Goal: Information Seeking & Learning: Understand process/instructions

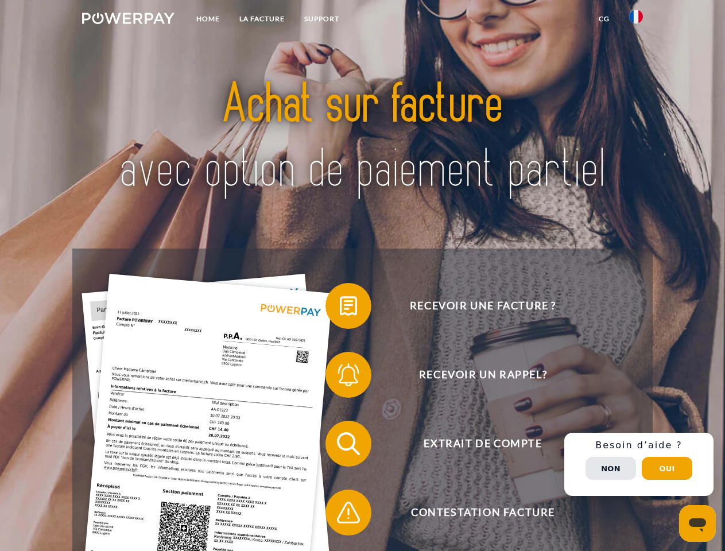
click at [128, 20] on img at bounding box center [128, 18] width 92 height 11
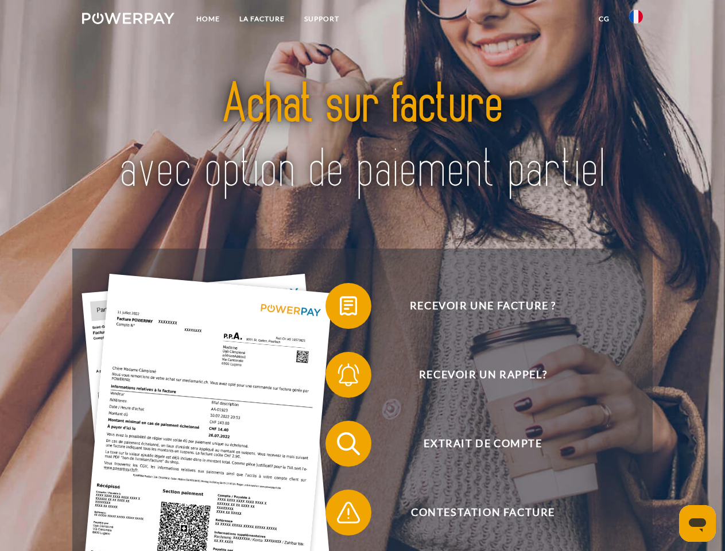
click at [636, 20] on img at bounding box center [636, 17] width 14 height 14
click at [604, 19] on link "CG" at bounding box center [604, 19] width 30 height 21
click at [340, 308] on span at bounding box center [330, 305] width 57 height 57
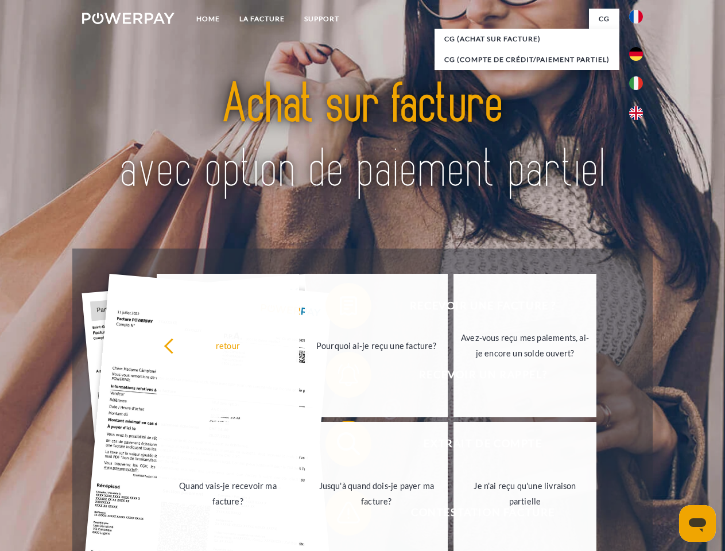
click at [300, 446] on link "Quand vais-je recevoir ma facture?" at bounding box center [228, 493] width 143 height 143
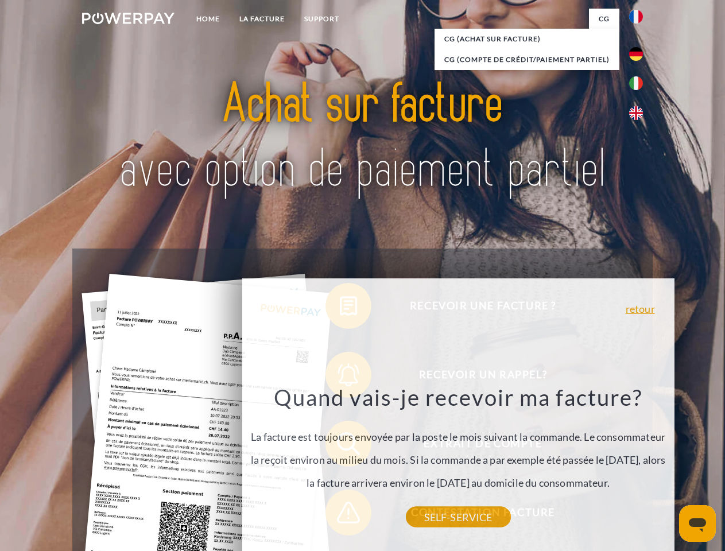
click at [340, 515] on div "Recevoir une facture ? Recevoir un rappel? Extrait de compte retour" at bounding box center [362, 477] width 580 height 459
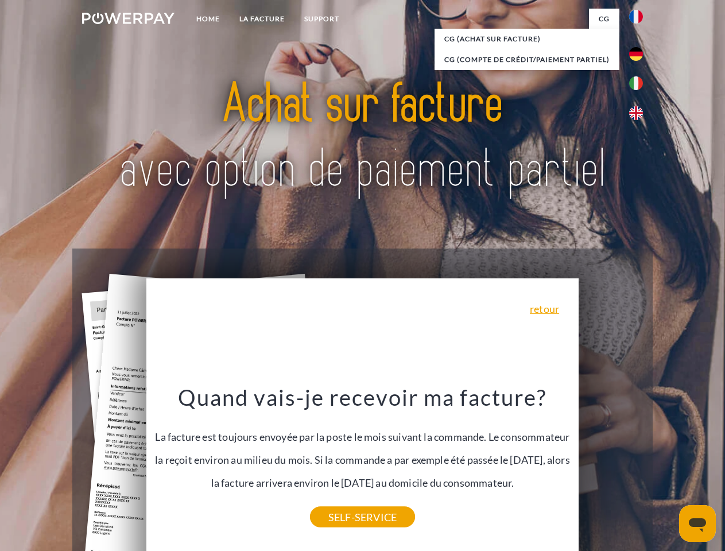
click at [639, 464] on div "Recevoir une facture ? Recevoir un rappel? Extrait de compte retour" at bounding box center [362, 477] width 580 height 459
click at [611, 467] on span "Extrait de compte" at bounding box center [482, 444] width 281 height 46
click at [667, 468] on header "Home LA FACTURE Support" at bounding box center [362, 396] width 725 height 792
